Goal: Information Seeking & Learning: Learn about a topic

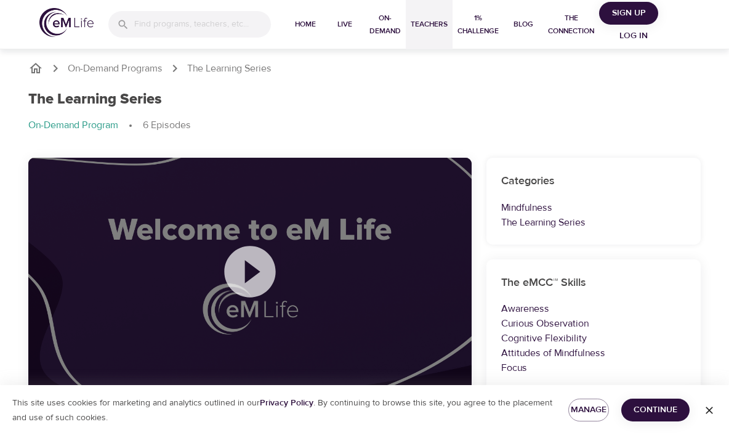
click at [433, 16] on button "Teachers" at bounding box center [429, 24] width 47 height 49
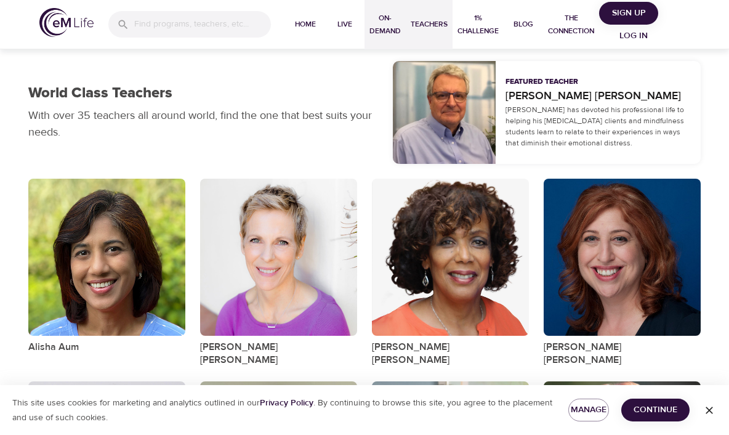
click at [397, 26] on span "On-Demand" at bounding box center [384, 25] width 31 height 26
select select "recent"
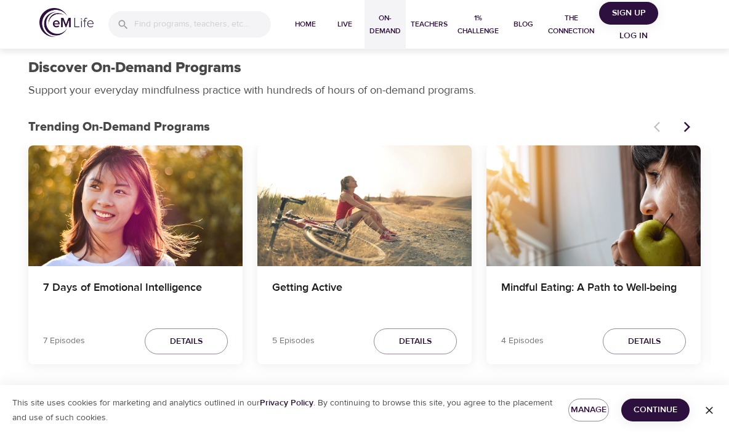
scroll to position [9, 0]
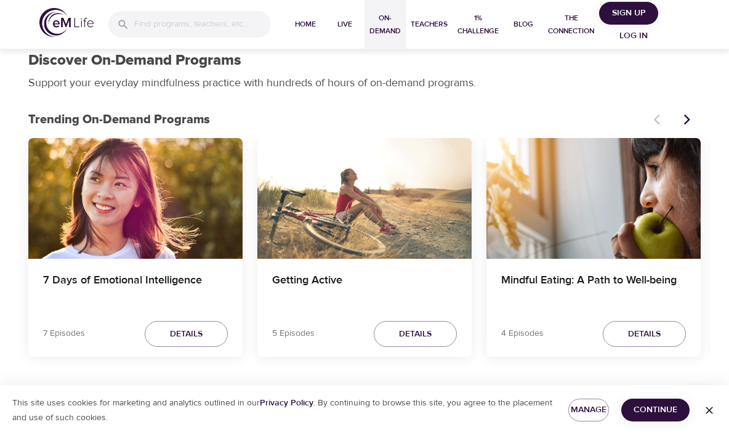
click at [693, 126] on button "Next items" at bounding box center [687, 119] width 27 height 27
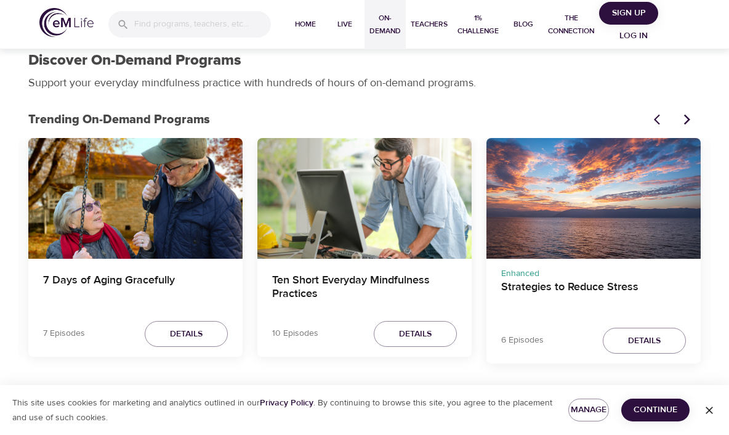
click at [687, 119] on icon "Next items" at bounding box center [687, 119] width 12 height 12
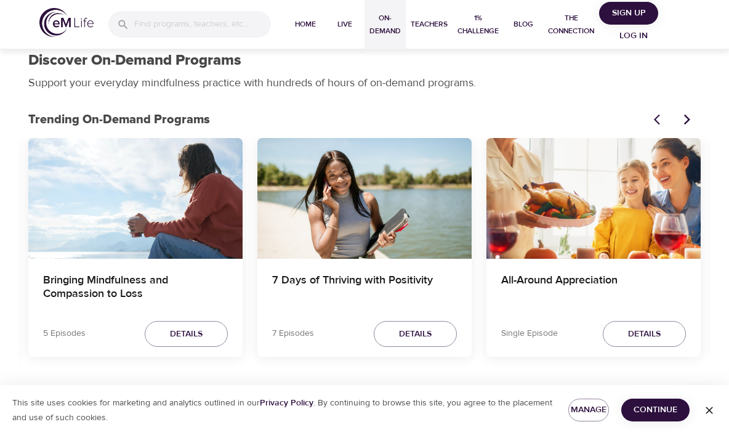
click at [682, 117] on icon "Next items" at bounding box center [687, 119] width 12 height 12
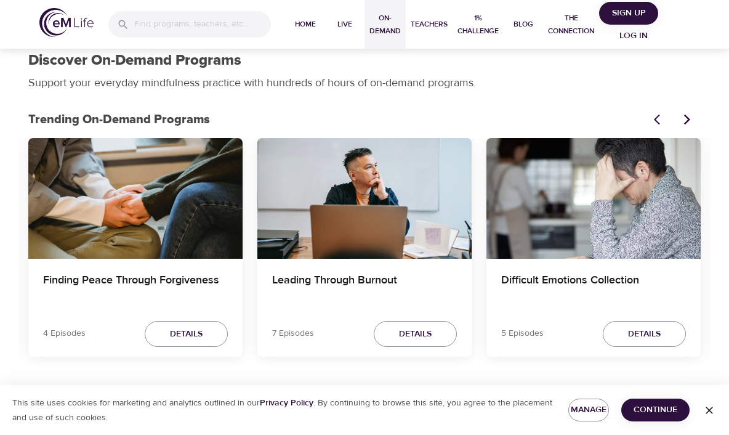
click at [689, 123] on icon "Next items" at bounding box center [687, 119] width 12 height 12
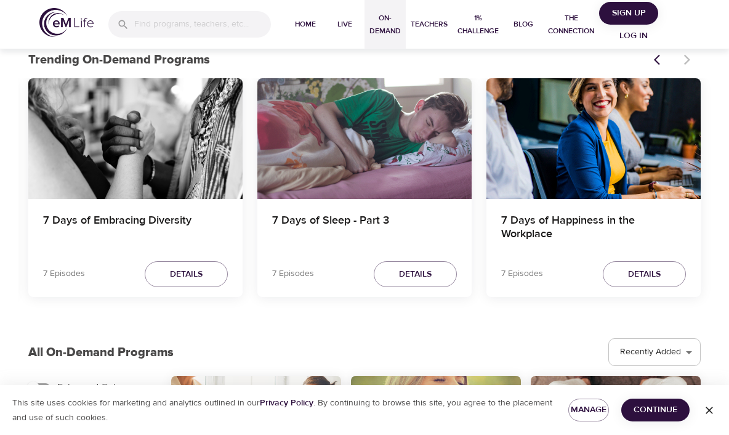
scroll to position [0, 0]
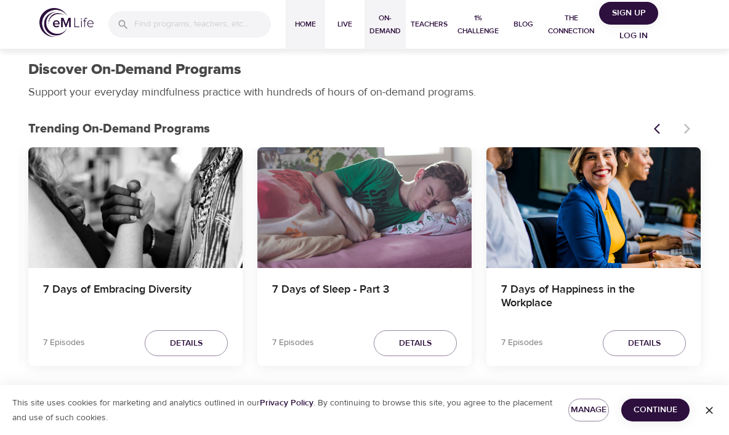
click at [305, 14] on button "Home" at bounding box center [305, 24] width 39 height 49
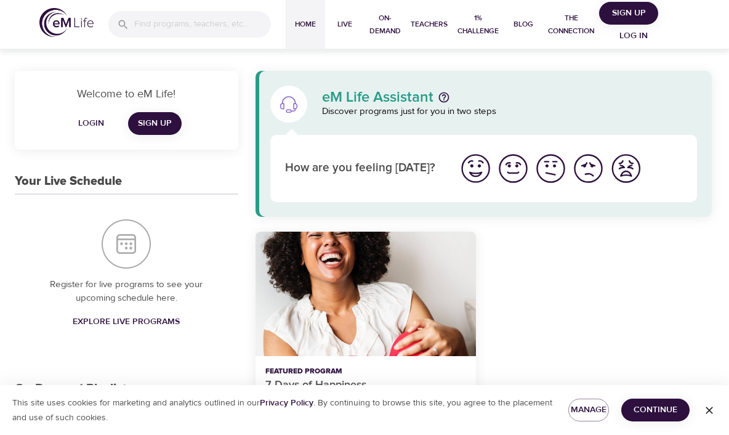
click at [91, 127] on span "Login" at bounding box center [91, 123] width 30 height 15
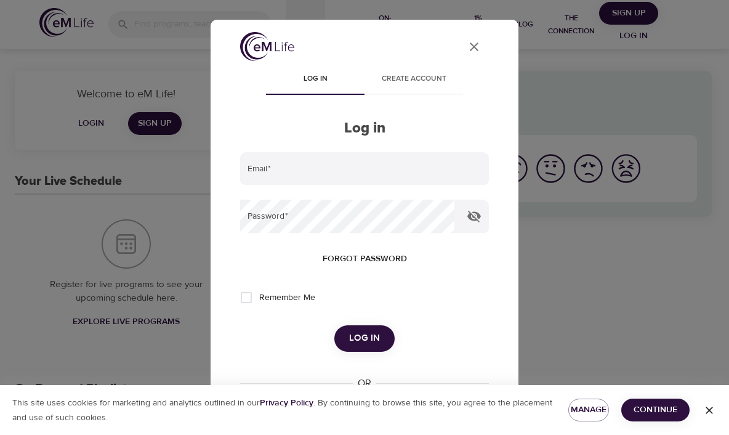
click at [659, 412] on span "Continue" at bounding box center [655, 409] width 49 height 15
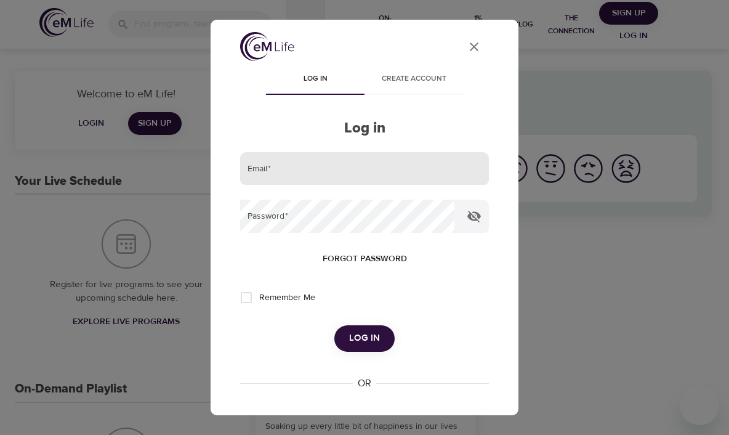
click at [401, 174] on input "email" at bounding box center [364, 168] width 249 height 33
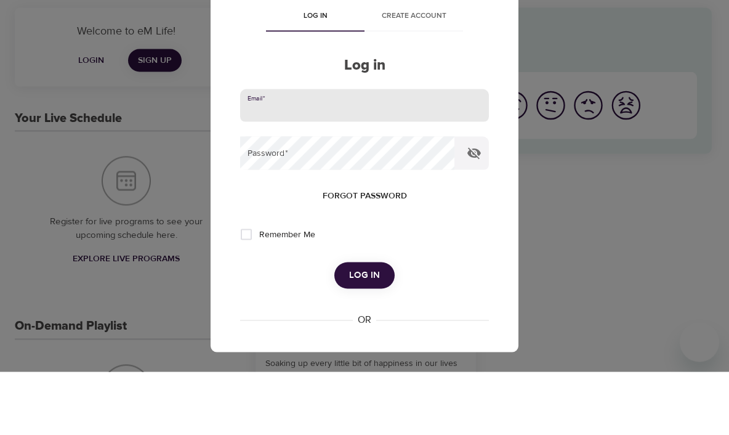
scroll to position [63, 0]
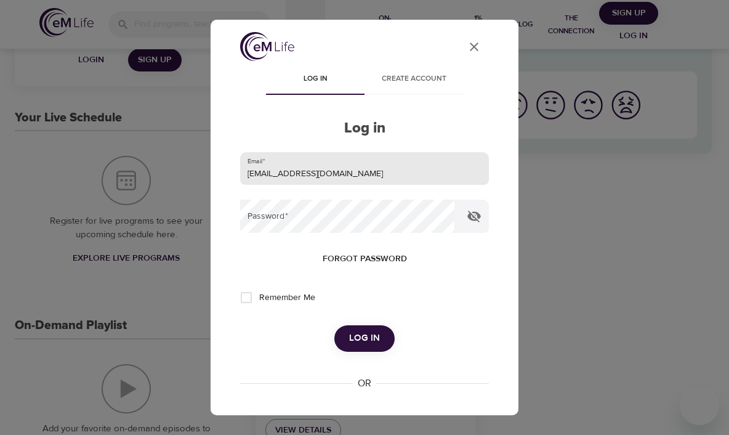
type input "[EMAIL_ADDRESS][DOMAIN_NAME]"
click at [364, 337] on button "Log in" at bounding box center [364, 338] width 60 height 26
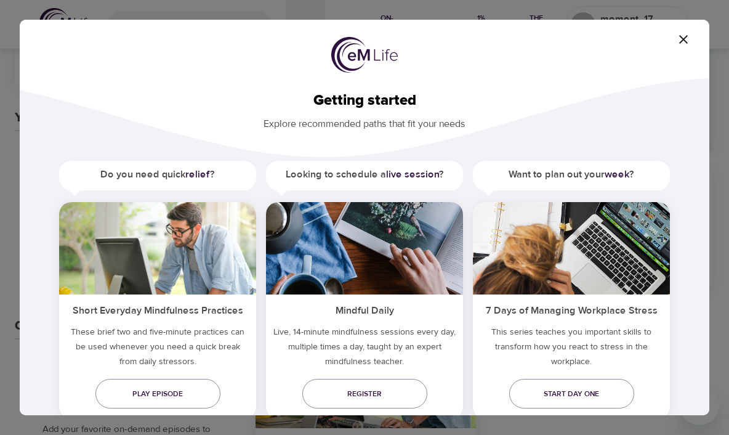
click at [690, 33] on icon "button" at bounding box center [683, 39] width 15 height 15
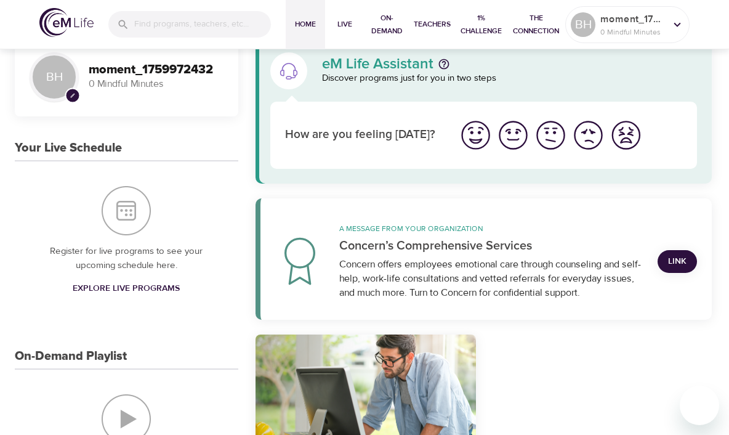
scroll to position [0, 0]
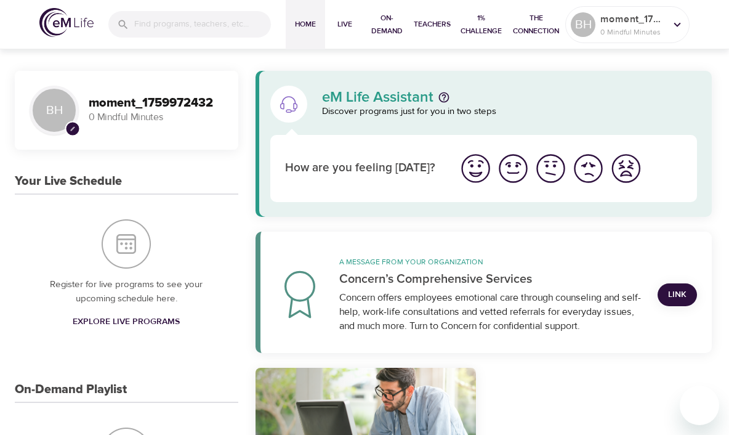
click at [313, 42] on button "Home" at bounding box center [305, 24] width 39 height 49
click at [343, 28] on span "Live" at bounding box center [345, 24] width 30 height 13
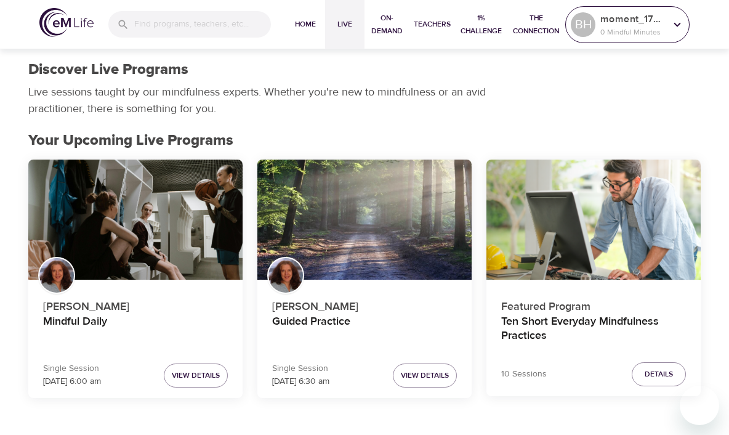
click at [674, 29] on icon at bounding box center [678, 25] width 14 height 14
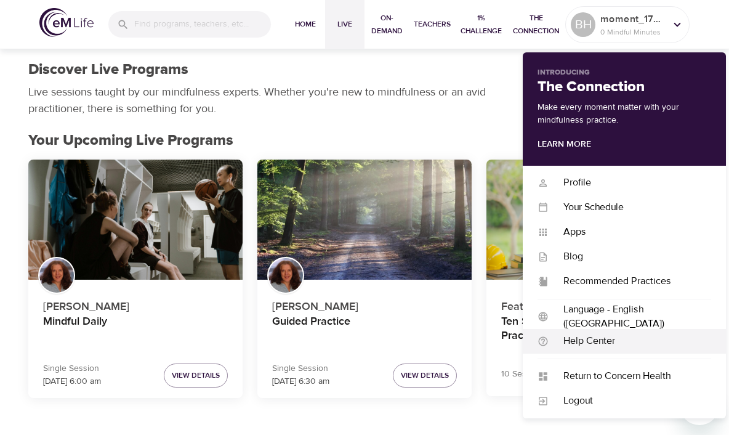
click at [606, 350] on div "Help Center Help Center" at bounding box center [624, 341] width 203 height 25
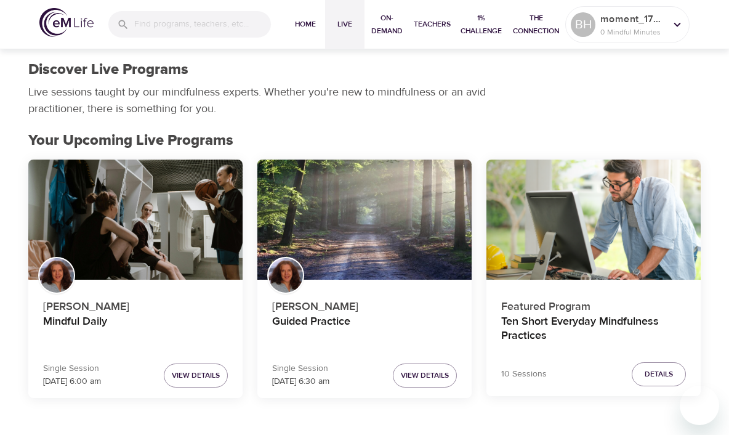
click at [479, 132] on h2 "Your Upcoming Live Programs" at bounding box center [364, 141] width 672 height 18
click at [541, 31] on span "The Connection" at bounding box center [536, 25] width 49 height 26
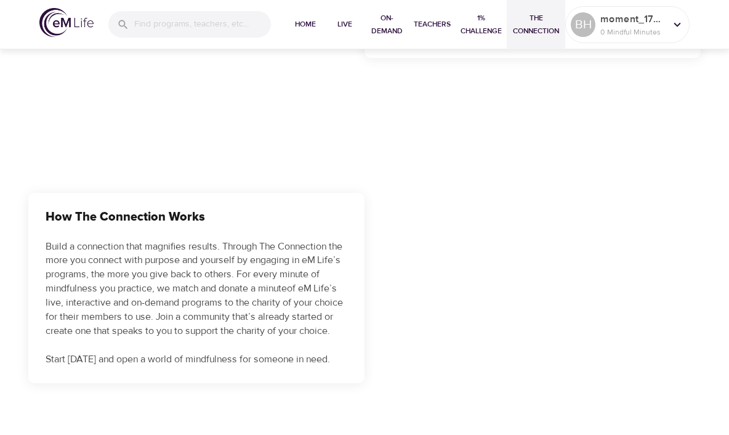
scroll to position [508, 0]
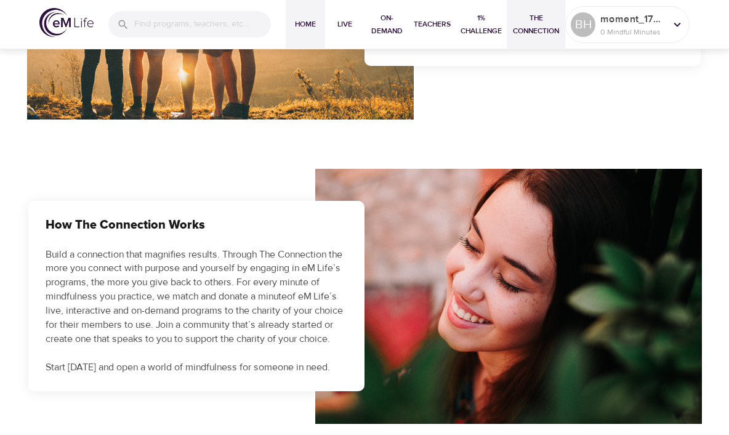
click at [310, 32] on button "Home" at bounding box center [305, 24] width 39 height 49
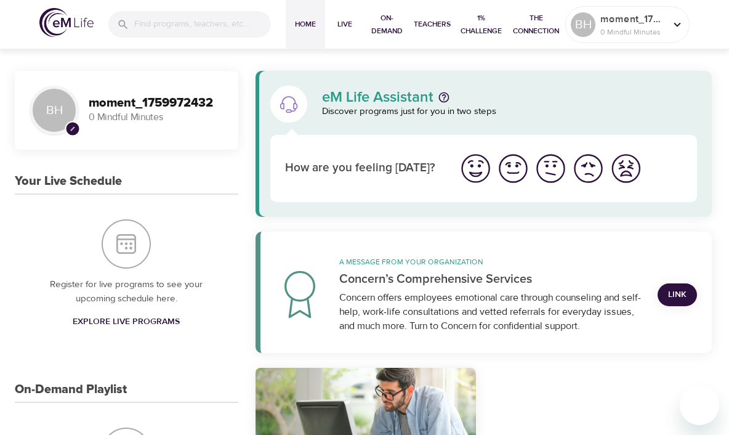
click at [451, 302] on div "Concern offers employees emotional care through counseling and self-help, work-…" at bounding box center [491, 312] width 304 height 42
click at [671, 283] on link "Link" at bounding box center [677, 294] width 39 height 23
